Goal: Information Seeking & Learning: Learn about a topic

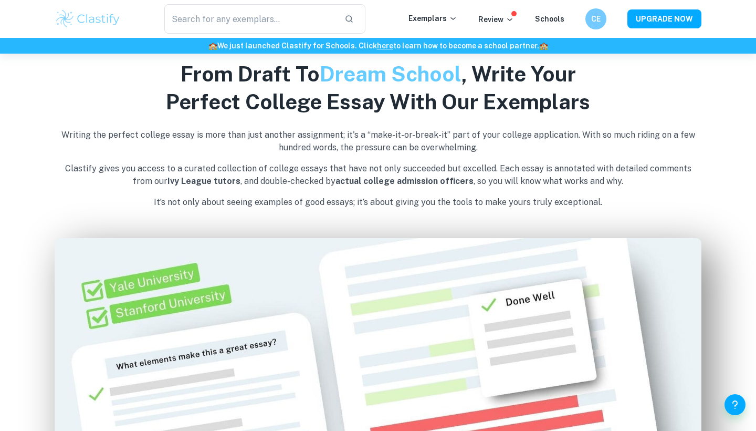
scroll to position [452, 0]
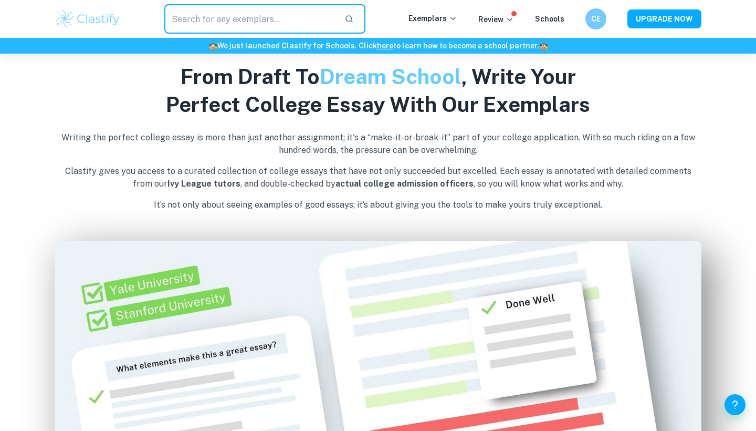
click at [325, 21] on input "text" at bounding box center [250, 18] width 172 height 29
type input "chemistry"
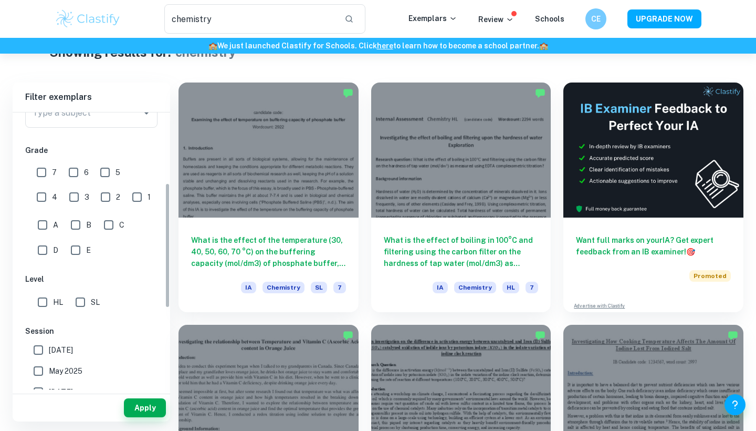
scroll to position [155, 0]
click at [80, 303] on input "SL" at bounding box center [80, 299] width 21 height 21
checkbox input "true"
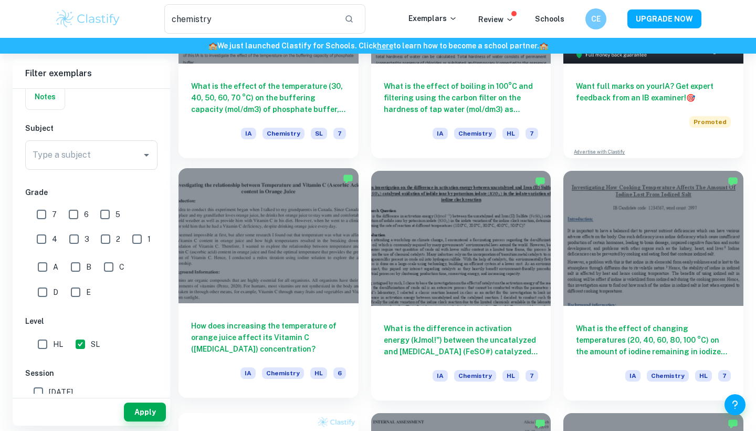
scroll to position [195, 0]
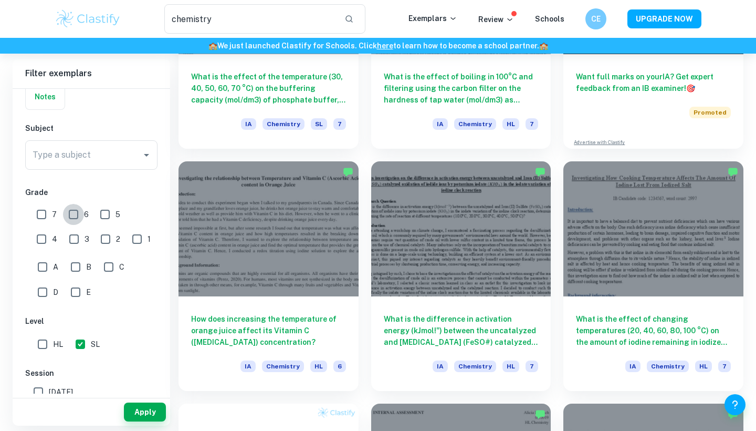
click at [75, 211] on input "6" at bounding box center [73, 214] width 21 height 21
checkbox input "true"
click at [44, 212] on input "7" at bounding box center [41, 214] width 21 height 21
checkbox input "true"
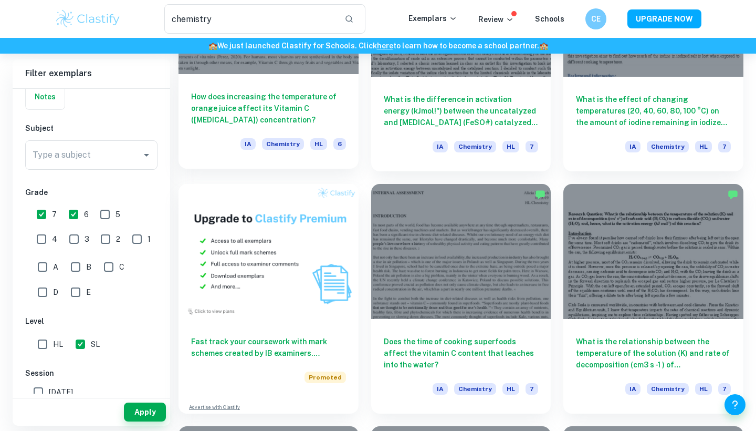
scroll to position [392, 0]
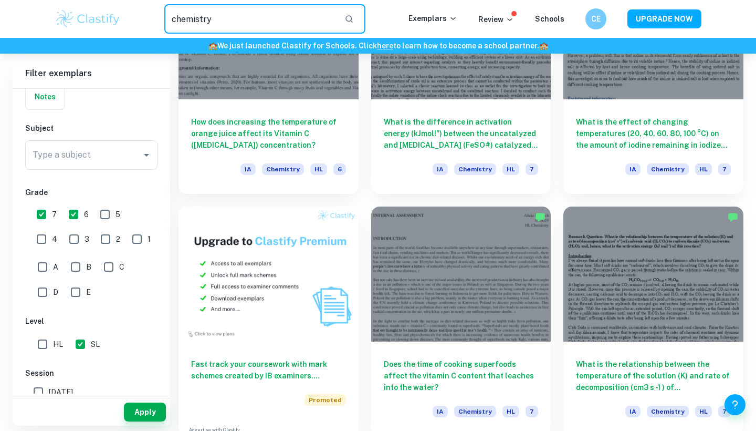
click at [241, 21] on input "chemistry" at bounding box center [250, 18] width 172 height 29
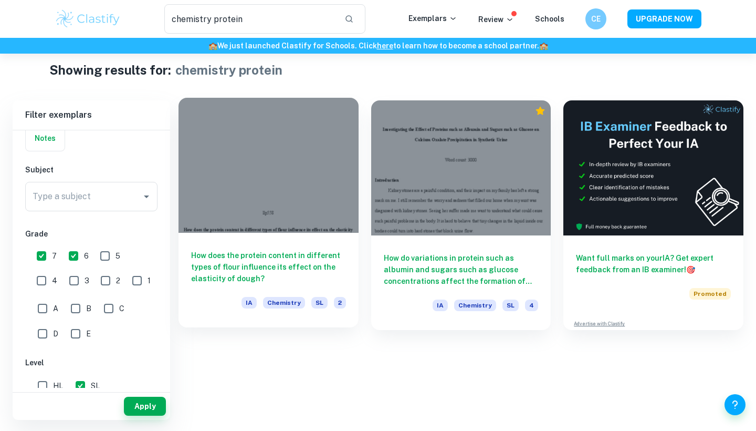
scroll to position [15, 0]
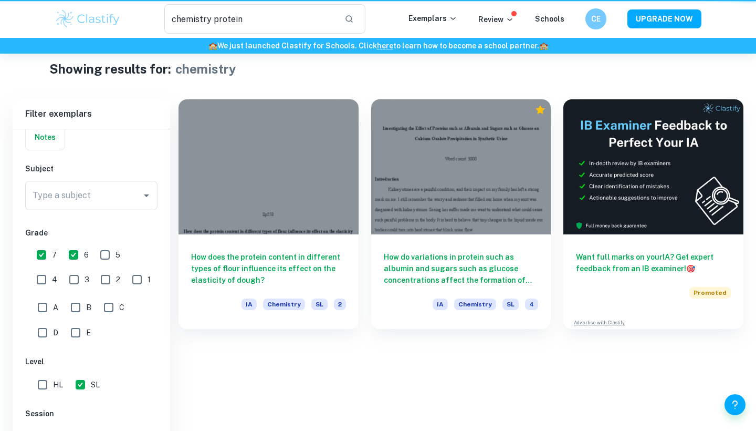
type input "chemistry"
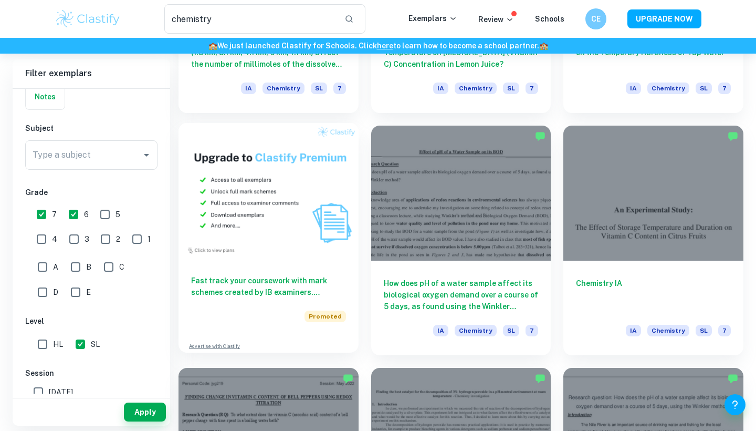
scroll to position [474, 0]
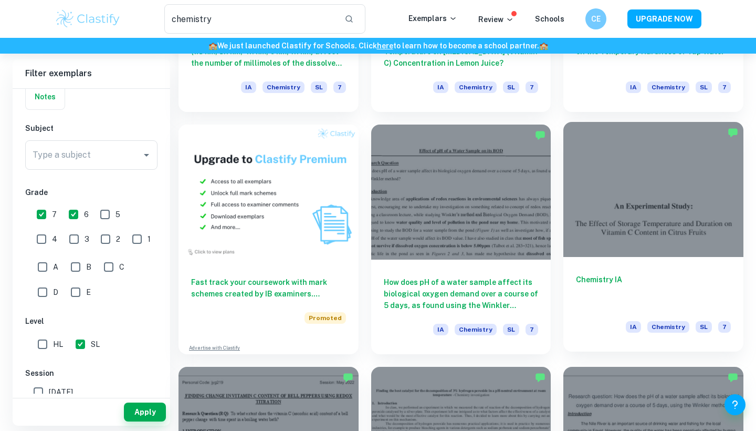
click at [585, 265] on div "Chemistry IA IA Chemistry SL 7" at bounding box center [654, 304] width 180 height 95
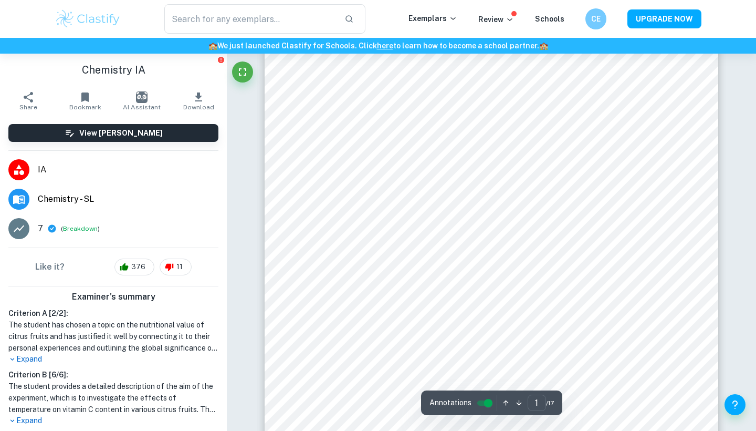
scroll to position [75, 0]
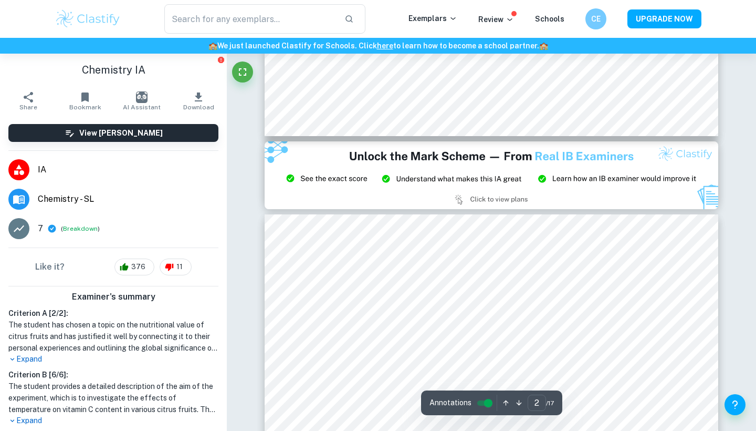
type input "3"
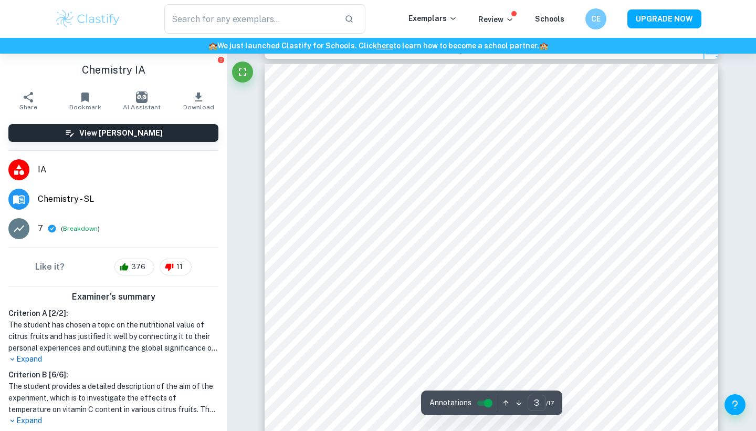
scroll to position [1441, 0]
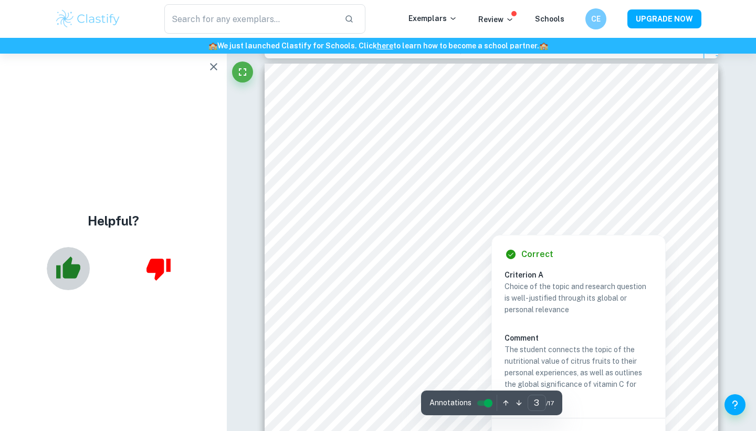
click at [73, 265] on icon "button" at bounding box center [68, 267] width 24 height 22
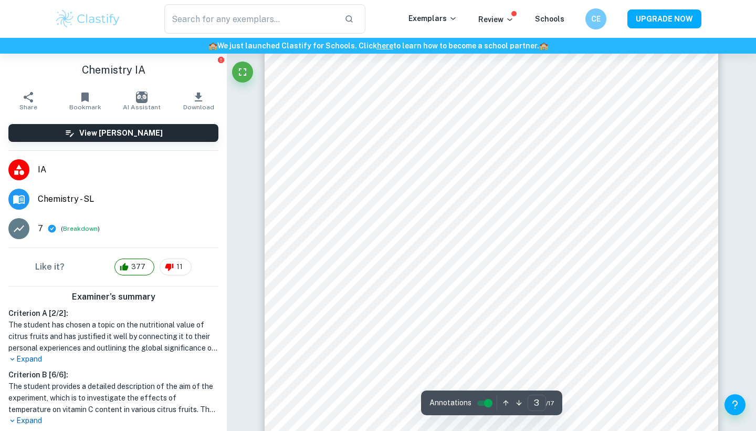
scroll to position [1603, 0]
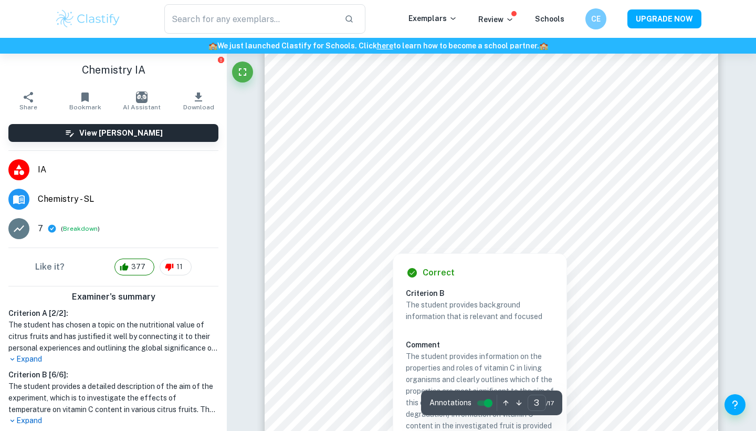
click at [339, 182] on div at bounding box center [492, 182] width 344 height 13
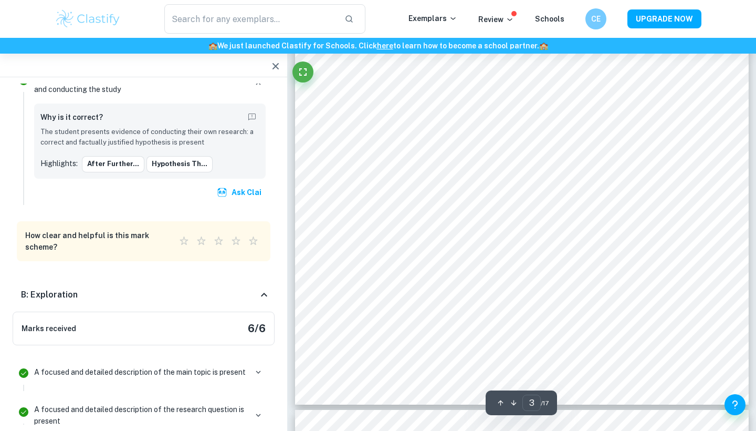
scroll to position [1602, 0]
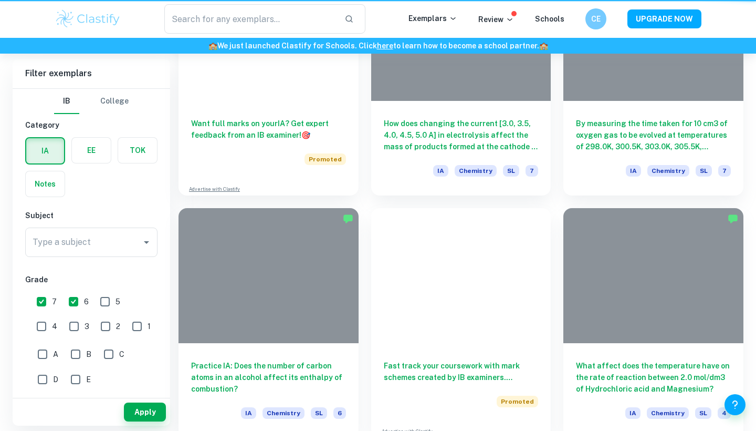
type input "chemistry"
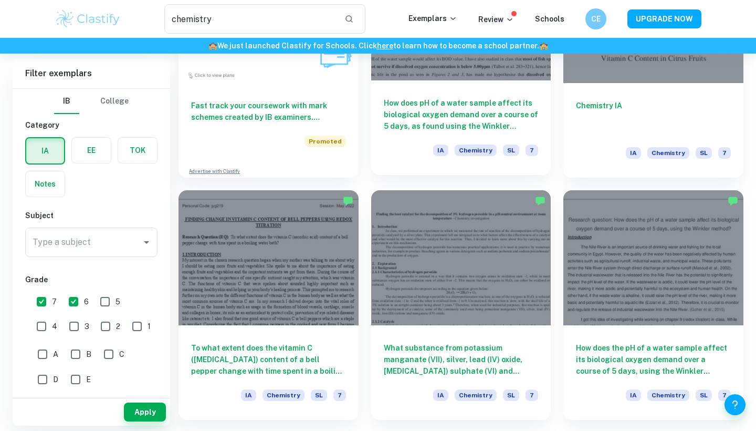
scroll to position [668, 0]
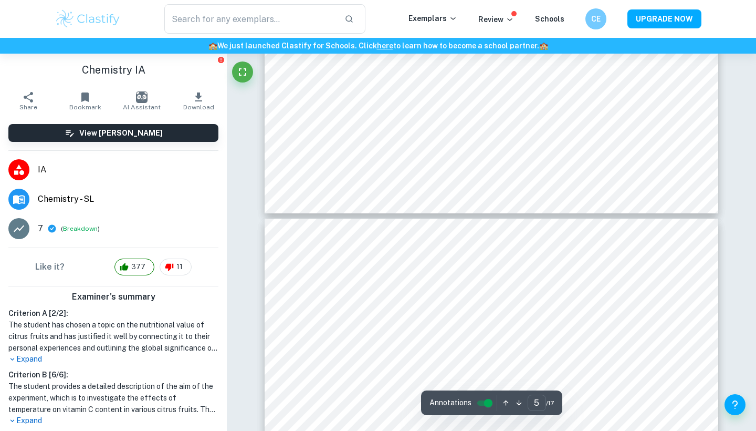
scroll to position [2582, 1]
type input "5"
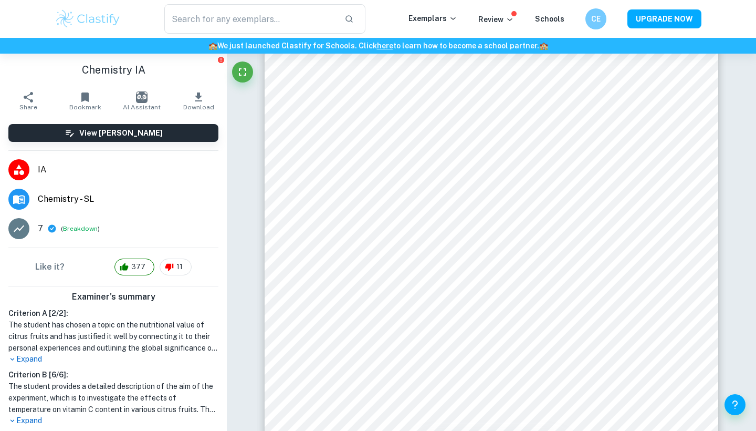
scroll to position [2961, 0]
